Goal: Download file/media

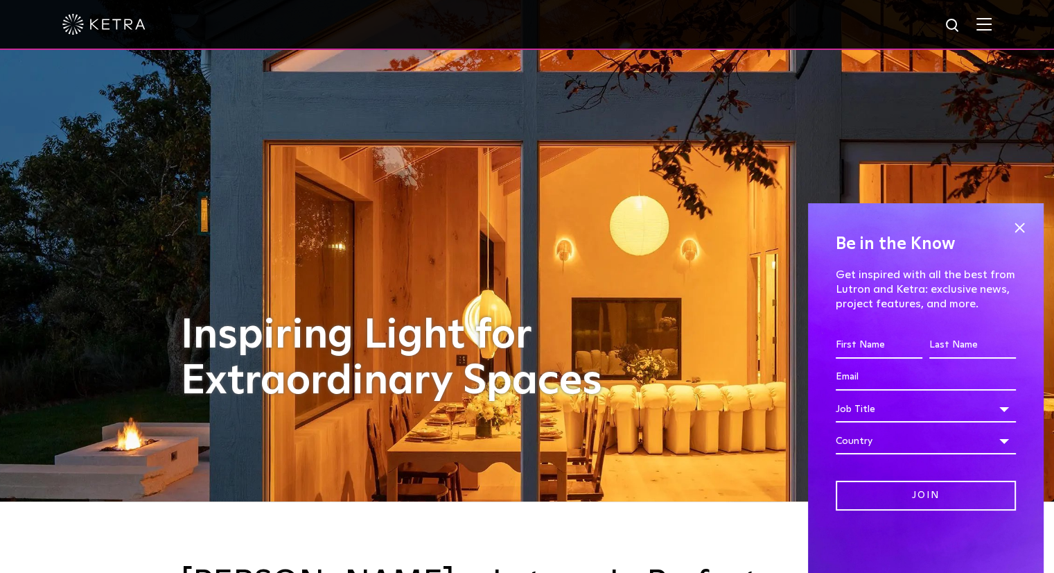
scroll to position [2, 0]
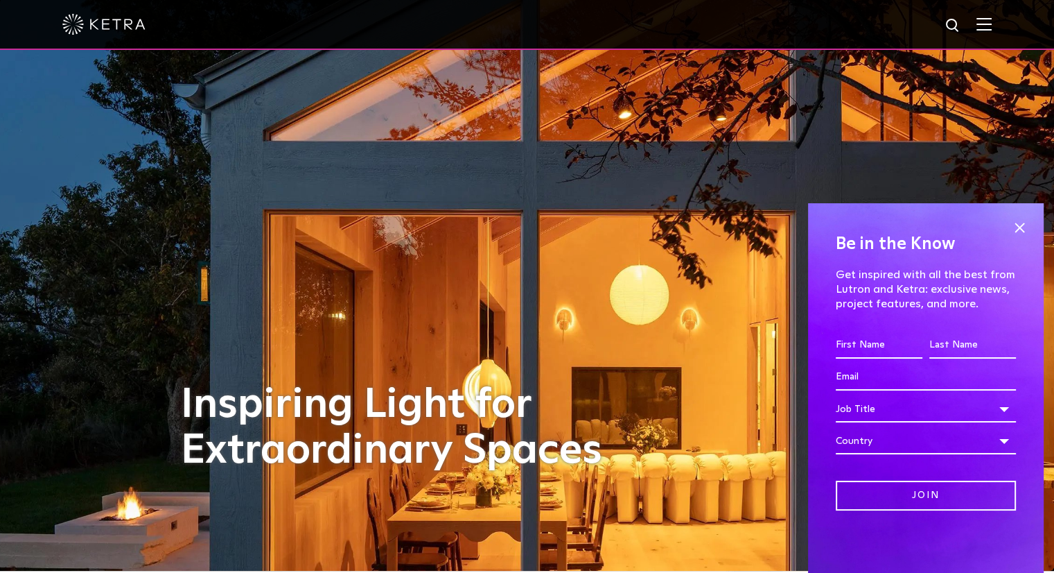
click at [992, 24] on img at bounding box center [984, 23] width 15 height 13
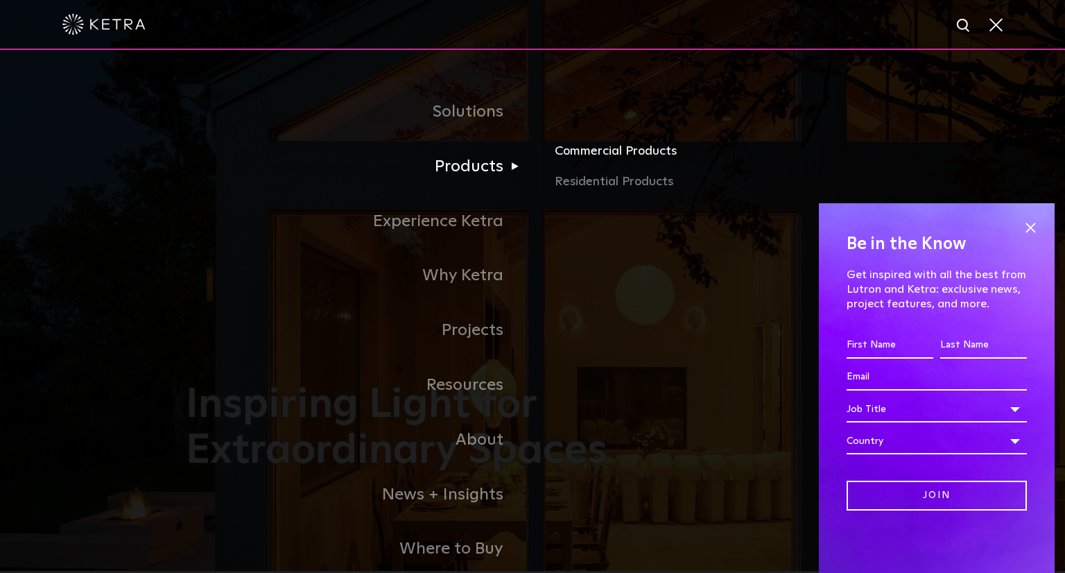
click at [625, 161] on link "Commercial Products" at bounding box center [717, 156] width 324 height 31
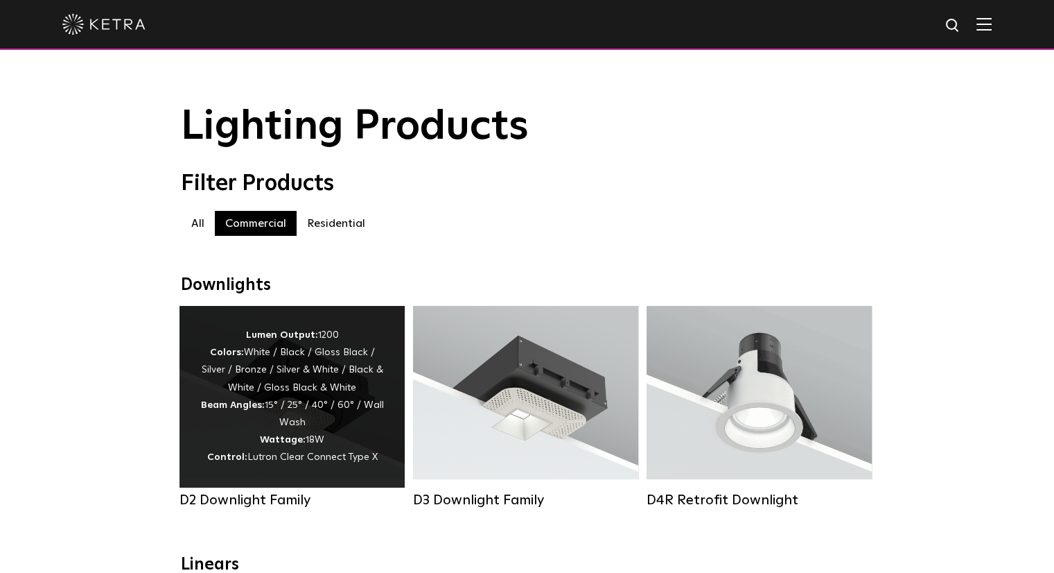
scroll to position [69, 0]
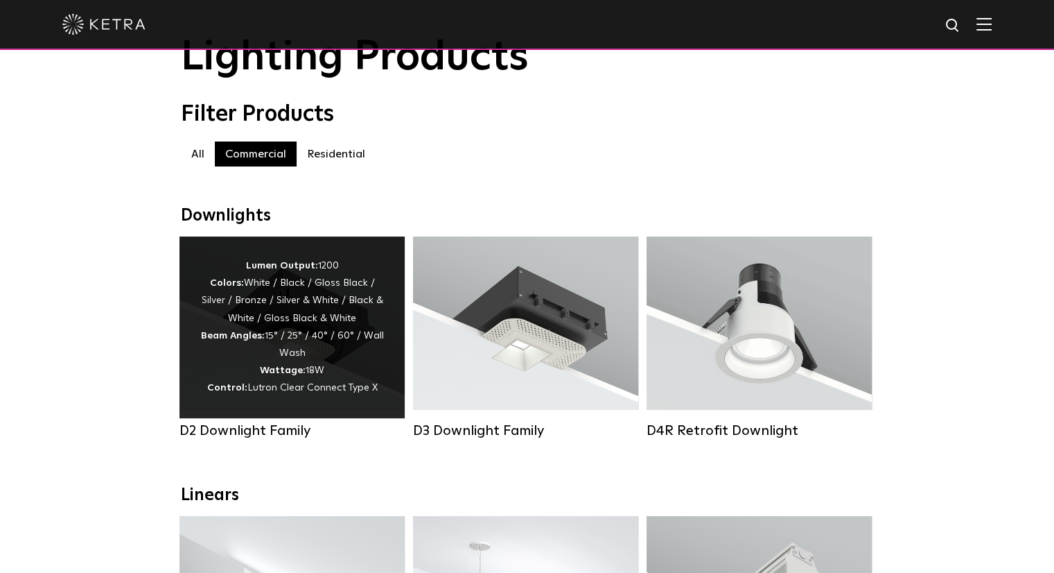
click at [306, 349] on div "Lumen Output: 1200 Colors: White / Black / Gloss Black / Silver / Bronze / Silv…" at bounding box center [292, 327] width 184 height 140
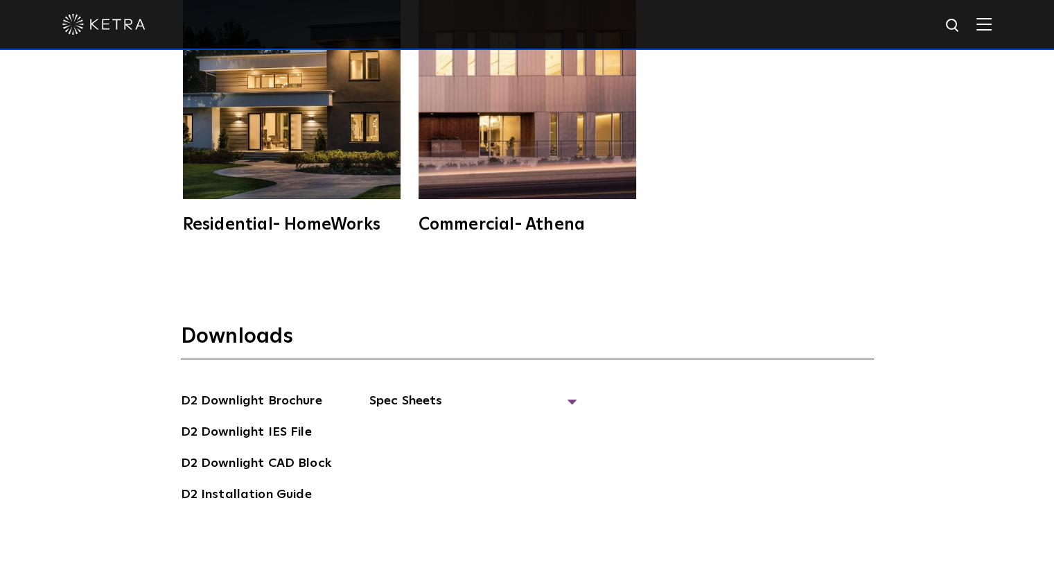
scroll to position [3674, 0]
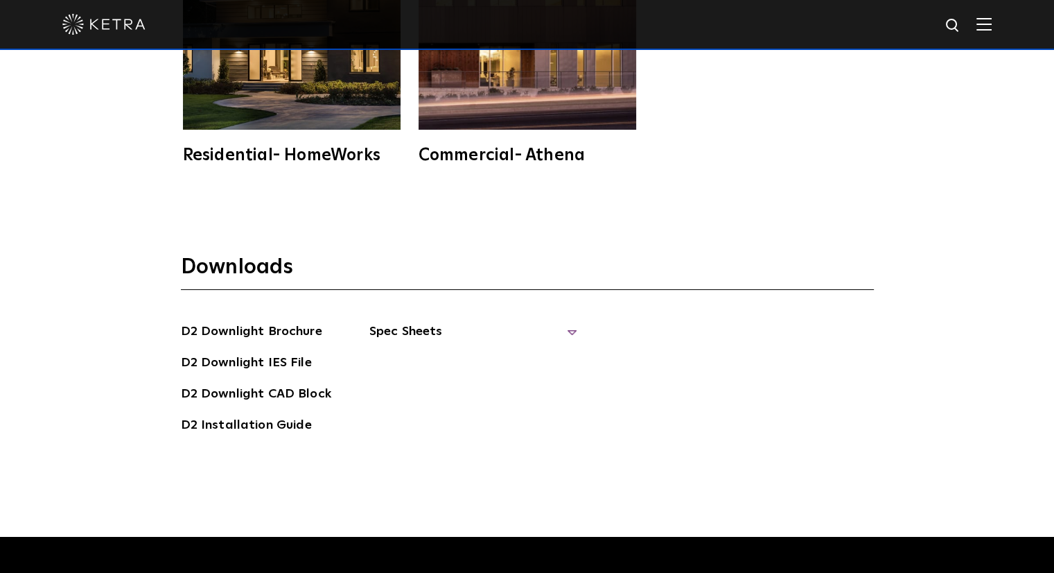
click at [446, 322] on span "Spec Sheets" at bounding box center [474, 337] width 208 height 31
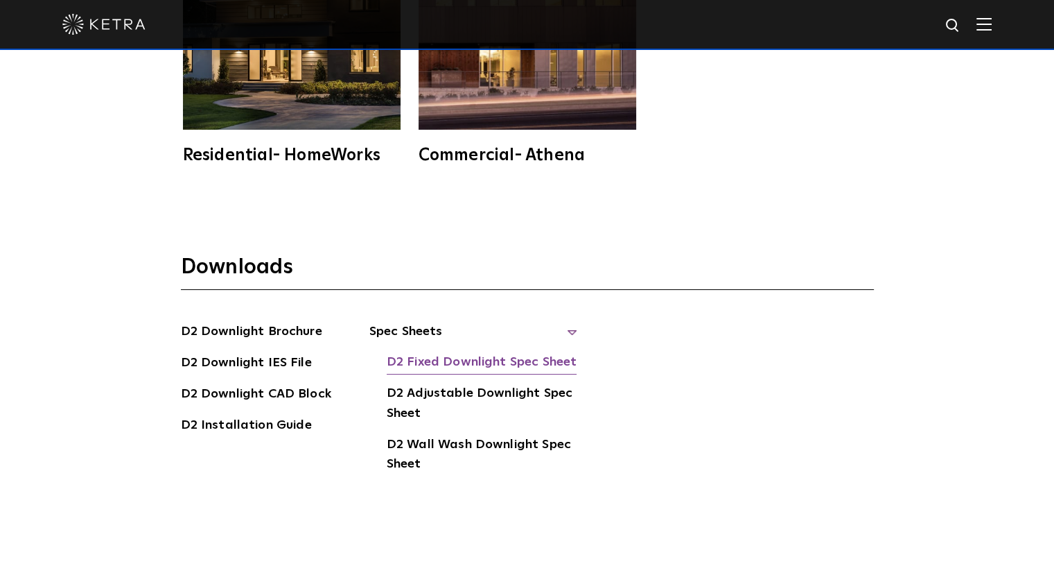
click at [497, 352] on link "D2 Fixed Downlight Spec Sheet" at bounding box center [482, 363] width 190 height 22
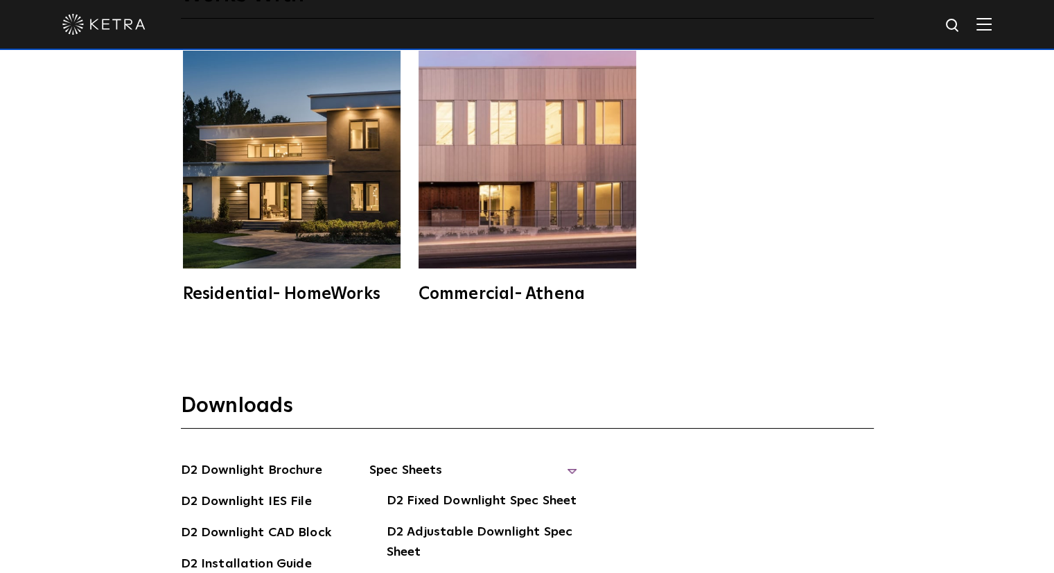
scroll to position [3466, 0]
